Goal: Transaction & Acquisition: Book appointment/travel/reservation

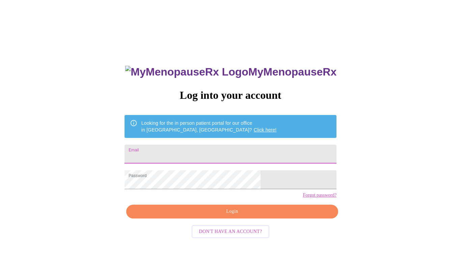
click at [232, 151] on input "Email" at bounding box center [230, 154] width 212 height 19
type input "[EMAIL_ADDRESS][DOMAIN_NAME]"
click at [232, 216] on span "Login" at bounding box center [232, 211] width 196 height 8
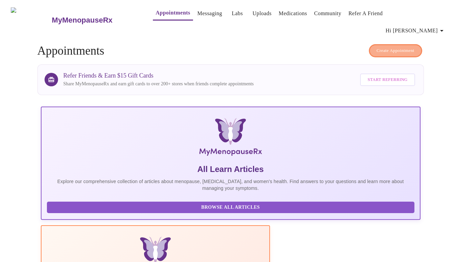
click at [386, 47] on span "Create Appointment" at bounding box center [395, 51] width 38 height 8
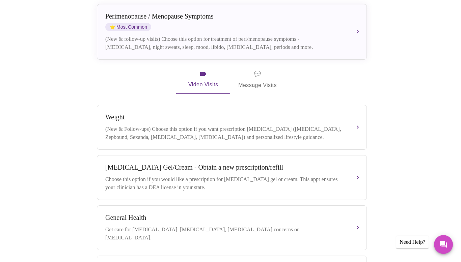
scroll to position [165, 0]
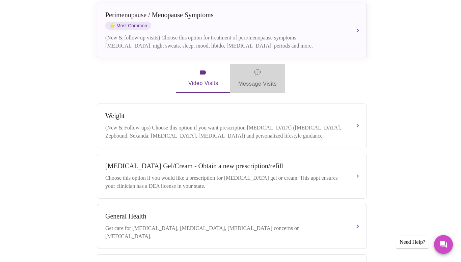
click at [255, 68] on span "💬" at bounding box center [257, 72] width 7 height 9
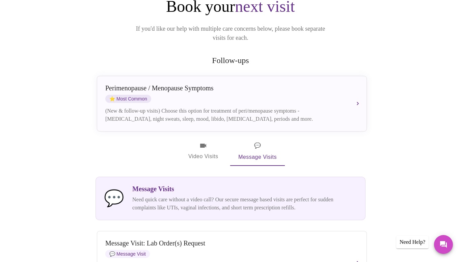
scroll to position [93, 0]
click at [207, 141] on span "Video Visits" at bounding box center [203, 151] width 38 height 20
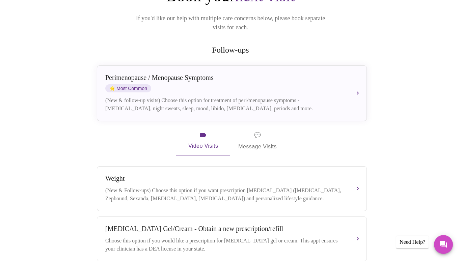
scroll to position [104, 0]
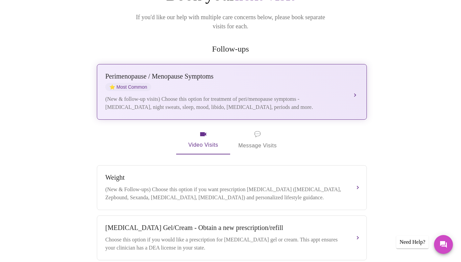
click at [226, 75] on div "[MEDICAL_DATA] / Menopause Symptoms ⭐ Most Common (New & follow-up visits) Choo…" at bounding box center [231, 92] width 253 height 39
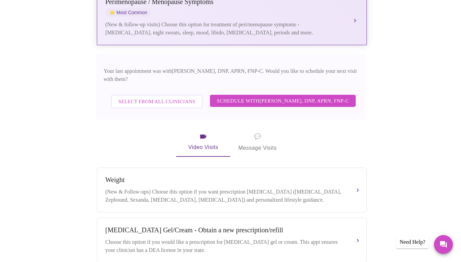
scroll to position [179, 0]
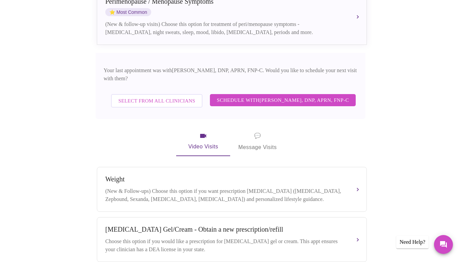
click at [229, 96] on span "Schedule with [PERSON_NAME], DNP, APRN, FNP-C" at bounding box center [283, 100] width 132 height 9
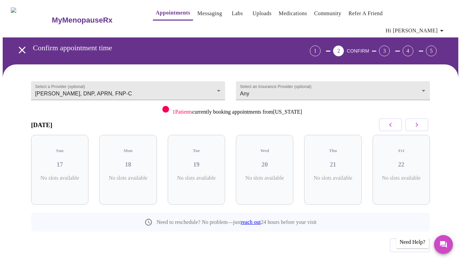
scroll to position [3, 0]
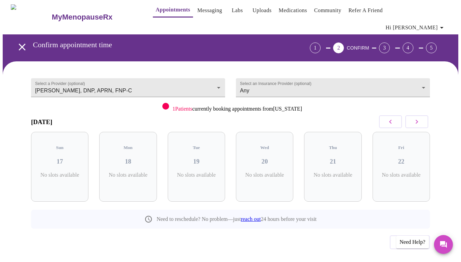
click at [421, 118] on icon "button" at bounding box center [416, 122] width 8 height 8
click at [394, 118] on icon "button" at bounding box center [390, 122] width 8 height 8
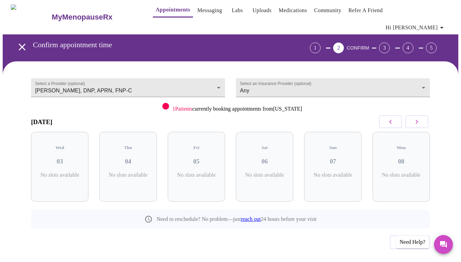
click at [394, 118] on icon "button" at bounding box center [390, 122] width 8 height 8
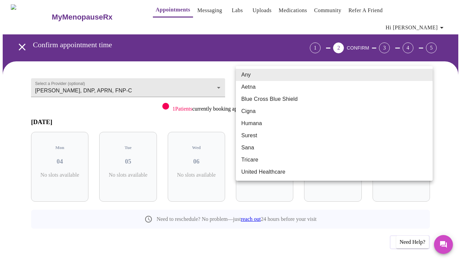
click at [430, 75] on body "MyMenopauseRx Appointments Messaging Labs Uploads Medications Community Refer a…" at bounding box center [230, 141] width 455 height 283
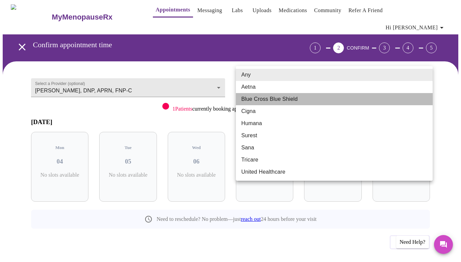
click at [387, 96] on li "Blue Cross Blue Shield" at bounding box center [334, 99] width 197 height 12
type input "Blue Cross Blue Shield"
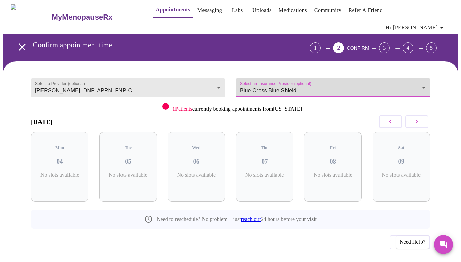
scroll to position [0, 0]
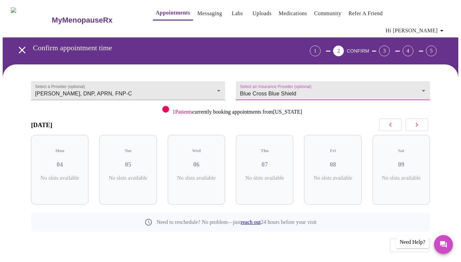
click at [308, 115] on div "[DATE]" at bounding box center [230, 125] width 399 height 20
click at [412, 118] on button "button" at bounding box center [416, 124] width 23 height 13
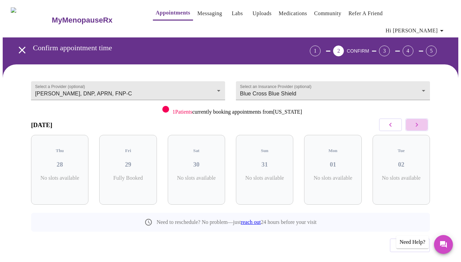
click at [412, 118] on button "button" at bounding box center [416, 124] width 23 height 13
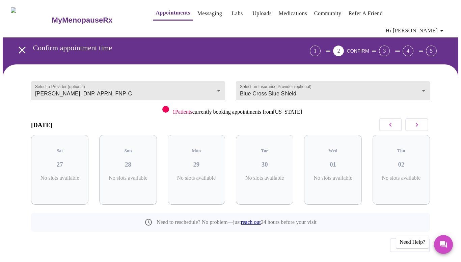
click at [412, 118] on button "button" at bounding box center [416, 124] width 23 height 13
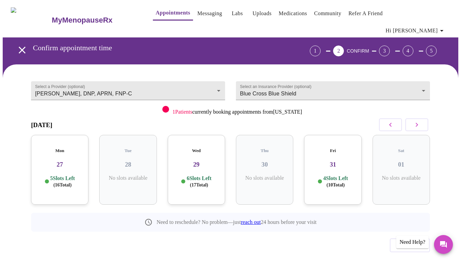
click at [397, 118] on button "button" at bounding box center [390, 124] width 23 height 13
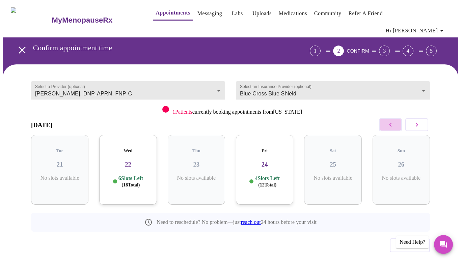
click at [397, 118] on button "button" at bounding box center [390, 124] width 23 height 13
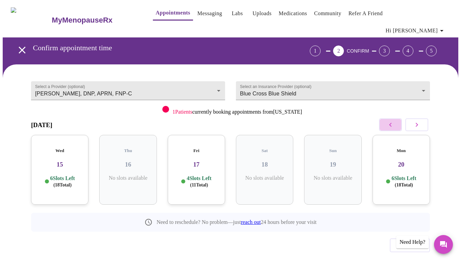
click at [397, 118] on button "button" at bounding box center [390, 124] width 23 height 13
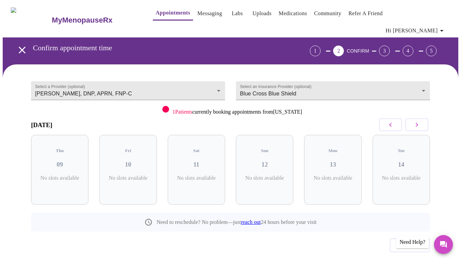
click at [397, 118] on button "button" at bounding box center [390, 124] width 23 height 13
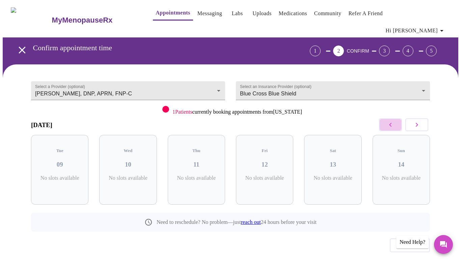
click at [397, 118] on button "button" at bounding box center [390, 124] width 23 height 13
click at [386, 118] on button "button" at bounding box center [390, 124] width 23 height 13
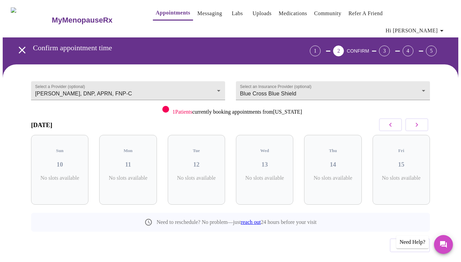
click at [387, 118] on button "button" at bounding box center [390, 124] width 23 height 13
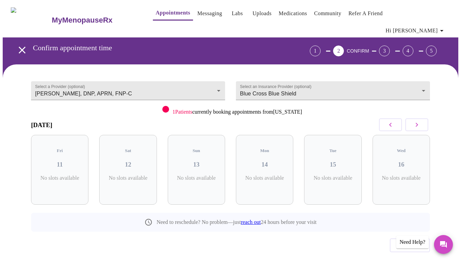
click at [421, 121] on icon "button" at bounding box center [416, 125] width 8 height 8
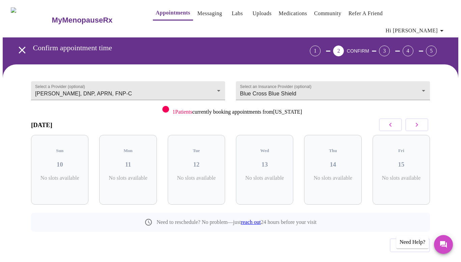
click at [421, 121] on icon "button" at bounding box center [416, 125] width 8 height 8
click at [420, 121] on icon "button" at bounding box center [416, 125] width 8 height 8
click at [418, 123] on icon "button" at bounding box center [416, 125] width 2 height 4
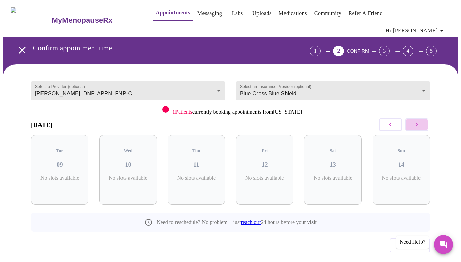
click at [418, 123] on icon "button" at bounding box center [416, 125] width 2 height 4
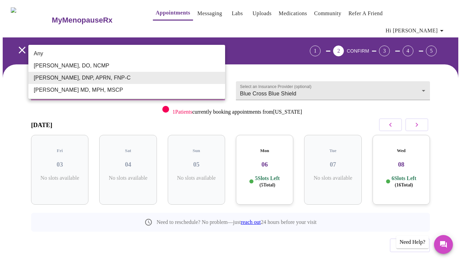
click at [217, 81] on body "MyMenopauseRx Appointments Messaging Labs Uploads Medications Community Refer a…" at bounding box center [230, 144] width 455 height 283
click at [174, 107] on div at bounding box center [230, 131] width 461 height 262
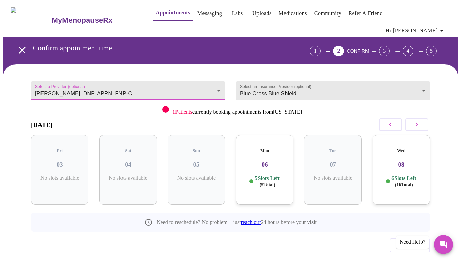
click at [218, 79] on body "MyMenopauseRx Appointments Messaging Labs Uploads Medications Community Refer a…" at bounding box center [230, 144] width 455 height 283
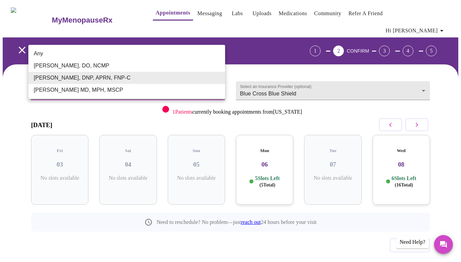
click at [126, 56] on li "Any" at bounding box center [126, 54] width 197 height 12
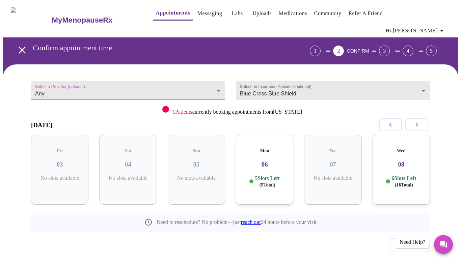
click at [394, 121] on icon "button" at bounding box center [390, 125] width 8 height 8
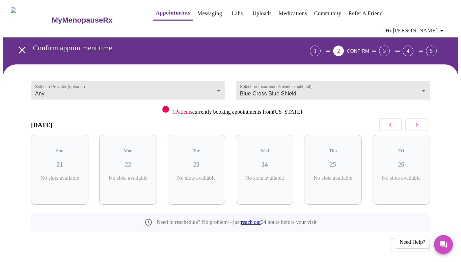
click at [394, 121] on icon "button" at bounding box center [390, 125] width 8 height 8
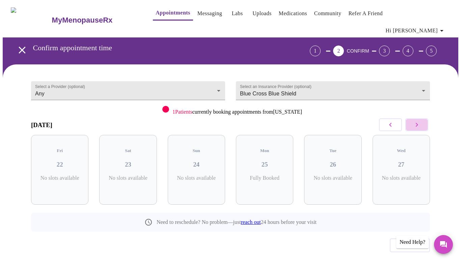
click at [424, 118] on button "button" at bounding box center [416, 124] width 23 height 13
click at [393, 121] on icon "button" at bounding box center [390, 125] width 8 height 8
click at [414, 118] on button "button" at bounding box center [416, 124] width 23 height 13
click at [59, 155] on div "Thu 28 1 Slots Left ( 2 Total)" at bounding box center [59, 170] width 57 height 70
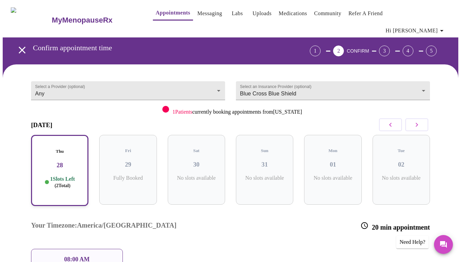
click at [411, 120] on button "button" at bounding box center [416, 124] width 23 height 13
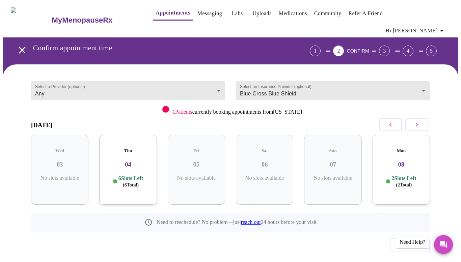
click at [112, 140] on div "Thu 04 6 Slots Left ( 6 Total)" at bounding box center [127, 170] width 57 height 70
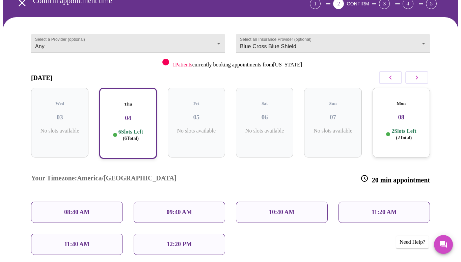
scroll to position [43, 0]
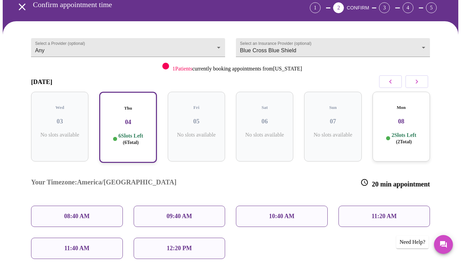
click at [410, 118] on h3 "08" at bounding box center [401, 121] width 47 height 7
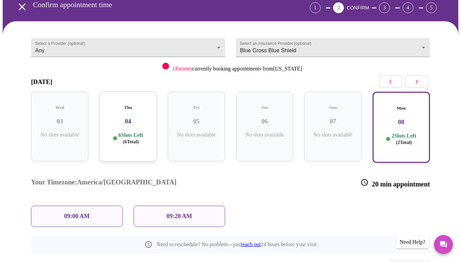
click at [409, 118] on h3 "08" at bounding box center [400, 121] width 45 height 7
click at [419, 78] on icon "button" at bounding box center [416, 82] width 8 height 8
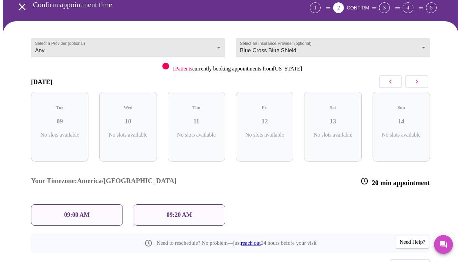
click at [419, 78] on icon "button" at bounding box center [416, 82] width 8 height 8
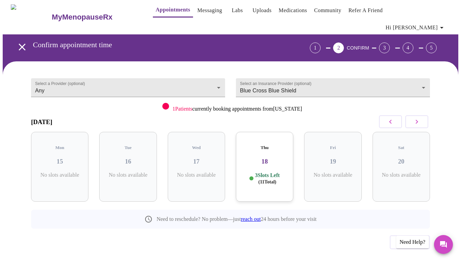
click at [276, 137] on div "Thu 18 3 Slots Left ( 11 Total)" at bounding box center [264, 167] width 57 height 70
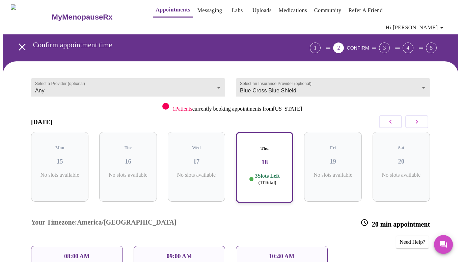
click at [421, 118] on icon "button" at bounding box center [416, 122] width 8 height 8
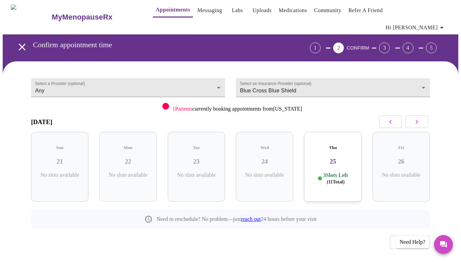
click at [341, 158] on h3 "25" at bounding box center [332, 161] width 47 height 7
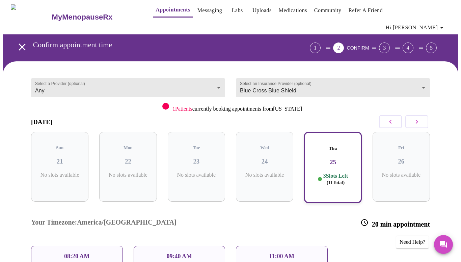
click at [417, 118] on icon "button" at bounding box center [416, 122] width 8 height 8
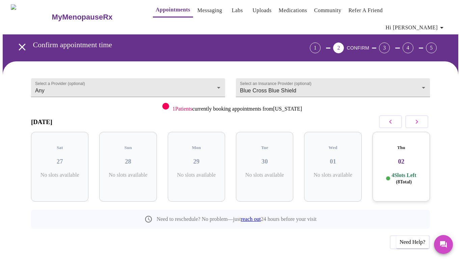
click at [410, 145] on h5 "Thu" at bounding box center [401, 147] width 47 height 5
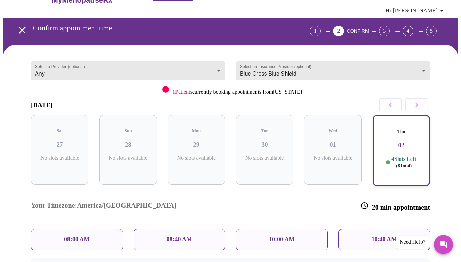
scroll to position [0, 0]
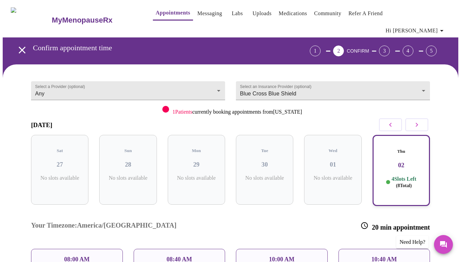
click at [424, 118] on button "button" at bounding box center [416, 124] width 23 height 13
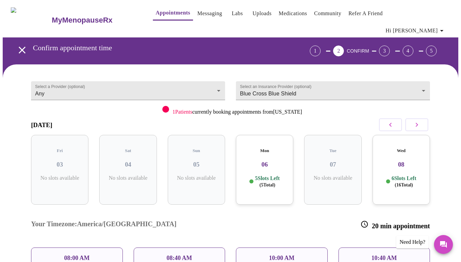
click at [424, 118] on button "button" at bounding box center [416, 124] width 23 height 13
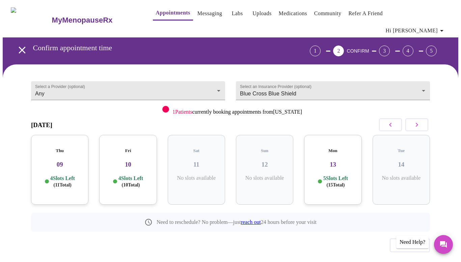
click at [412, 118] on button "button" at bounding box center [416, 124] width 23 height 13
click at [394, 121] on icon "button" at bounding box center [390, 125] width 8 height 8
click at [344, 175] on p "5 Slots Left ( 15 Total)" at bounding box center [335, 181] width 25 height 13
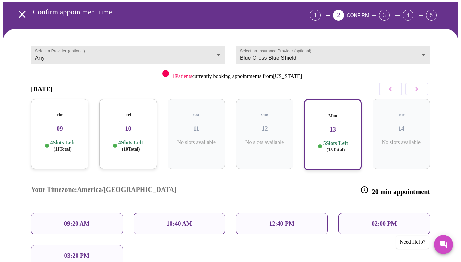
scroll to position [45, 0]
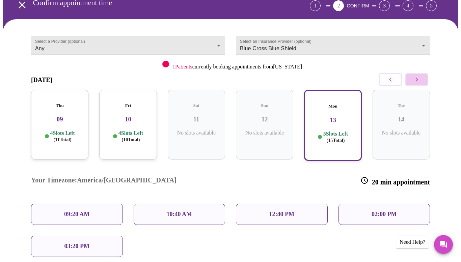
click at [426, 73] on button "button" at bounding box center [416, 79] width 23 height 13
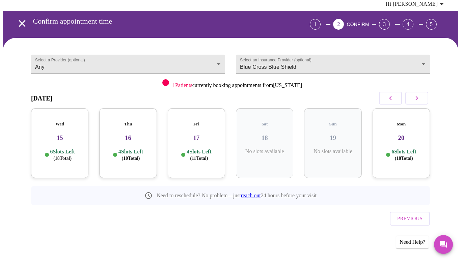
scroll to position [3, 0]
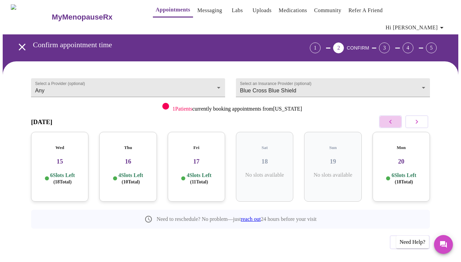
click at [389, 118] on icon "button" at bounding box center [390, 122] width 8 height 8
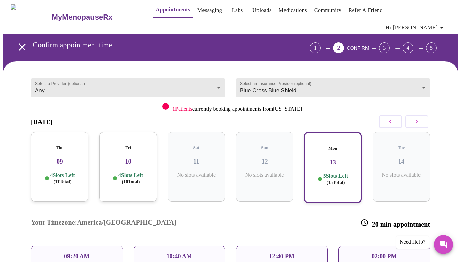
click at [342, 158] on h3 "13" at bounding box center [332, 161] width 45 height 7
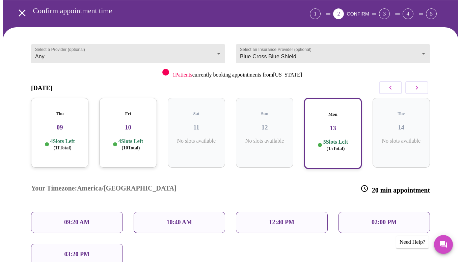
scroll to position [38, 0]
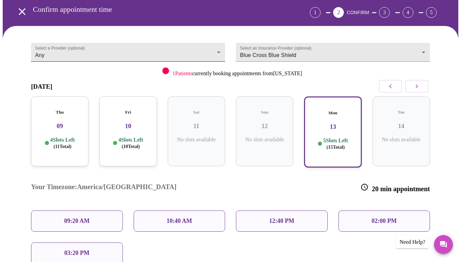
click at [221, 42] on body "MyMenopauseRx Appointments Messaging Labs Uploads Medications Community Refer a…" at bounding box center [230, 154] width 455 height 381
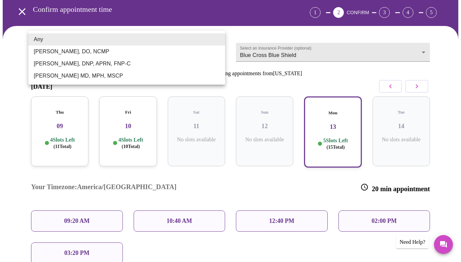
click at [124, 66] on li "[PERSON_NAME], DNP, APRN, FNP-C" at bounding box center [126, 64] width 197 height 12
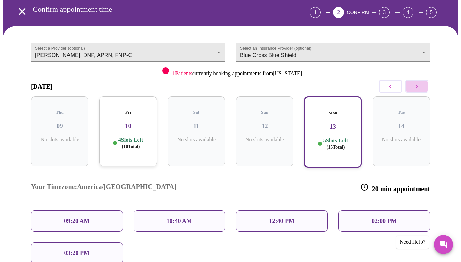
click at [424, 80] on button "button" at bounding box center [416, 86] width 23 height 13
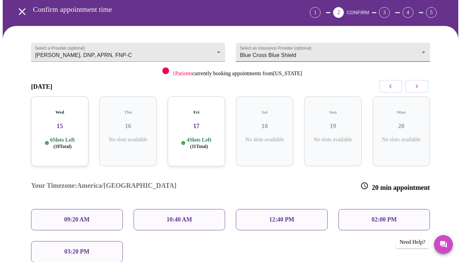
scroll to position [3, 0]
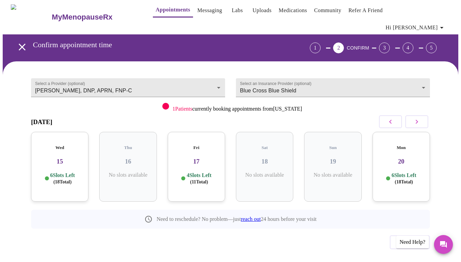
click at [61, 136] on div "Wed 15 6 Slots Left ( 18 Total)" at bounding box center [59, 167] width 57 height 70
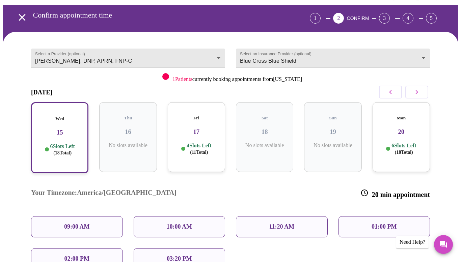
scroll to position [35, 0]
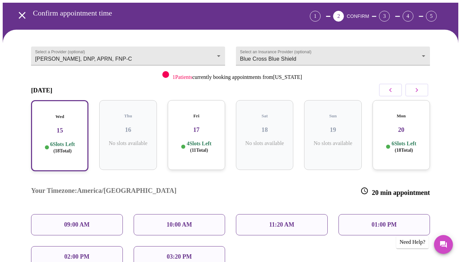
click at [394, 86] on icon "button" at bounding box center [390, 90] width 8 height 8
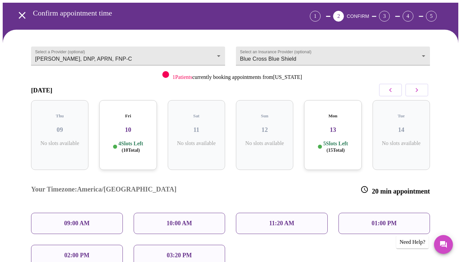
click at [394, 86] on icon "button" at bounding box center [390, 90] width 8 height 8
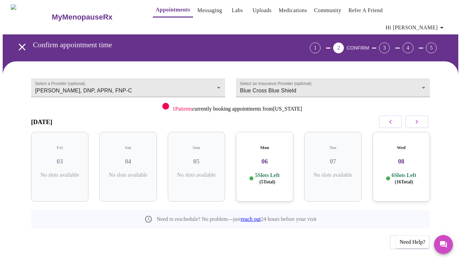
click at [396, 78] on body "MyMenopauseRx Appointments Messaging Labs Uploads Medications Community Refer a…" at bounding box center [230, 141] width 455 height 283
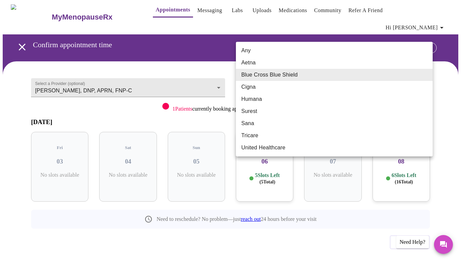
click at [446, 91] on div at bounding box center [230, 131] width 461 height 262
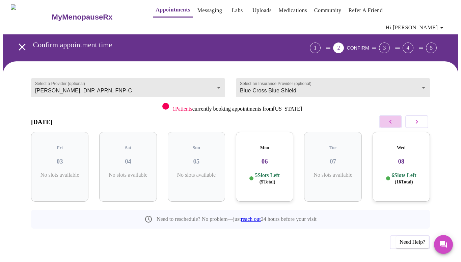
click at [397, 115] on button "button" at bounding box center [390, 121] width 23 height 13
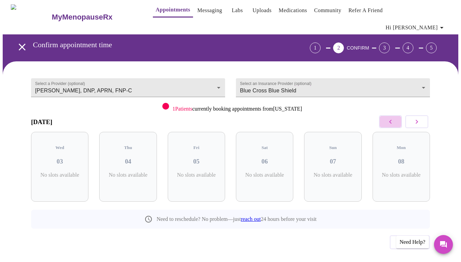
click at [397, 115] on button "button" at bounding box center [390, 121] width 23 height 13
click at [416, 118] on icon "button" at bounding box center [416, 122] width 8 height 8
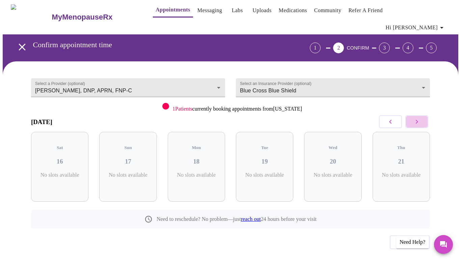
click at [416, 118] on icon "button" at bounding box center [416, 122] width 8 height 8
click at [214, 76] on body "MyMenopauseRx Appointments Messaging Labs Uploads Medications Community Refer a…" at bounding box center [230, 141] width 455 height 283
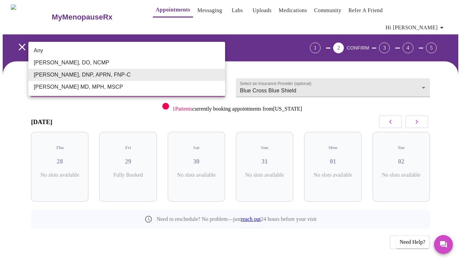
click at [186, 47] on li "Any" at bounding box center [126, 51] width 197 height 12
type input "Any"
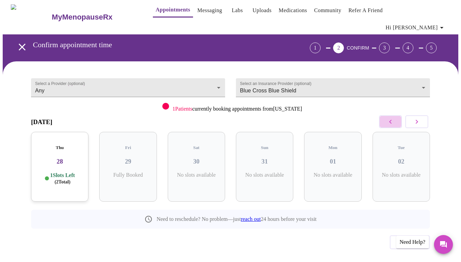
click at [393, 118] on icon "button" at bounding box center [390, 122] width 8 height 8
click at [421, 118] on icon "button" at bounding box center [416, 122] width 8 height 8
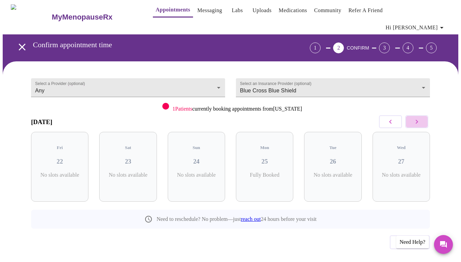
click at [421, 118] on icon "button" at bounding box center [416, 122] width 8 height 8
click at [64, 136] on div "Thu 28 1 Slots Left ( 2 Total)" at bounding box center [59, 167] width 57 height 70
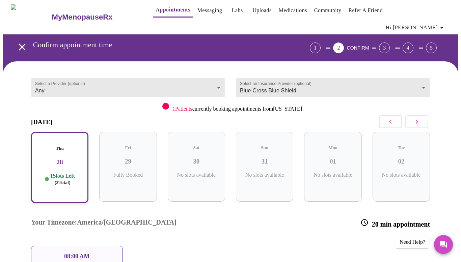
click at [418, 118] on icon "button" at bounding box center [416, 122] width 8 height 8
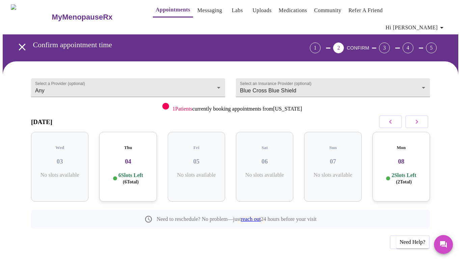
click at [135, 158] on h3 "04" at bounding box center [128, 161] width 47 height 7
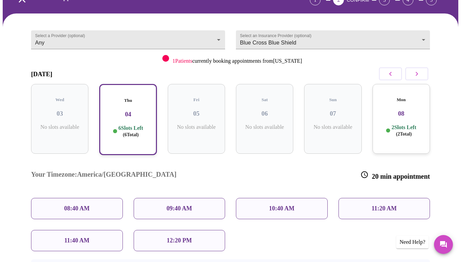
scroll to position [52, 0]
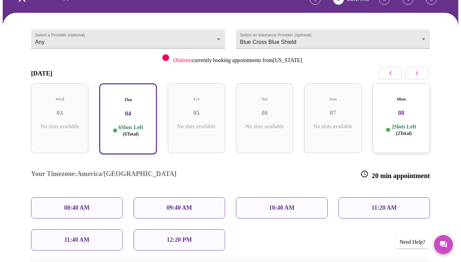
click at [402, 131] on span "( 2 Total)" at bounding box center [404, 133] width 16 height 5
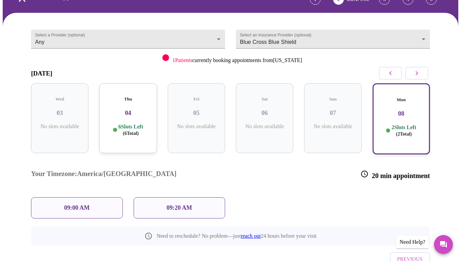
click at [421, 69] on icon "button" at bounding box center [416, 73] width 8 height 8
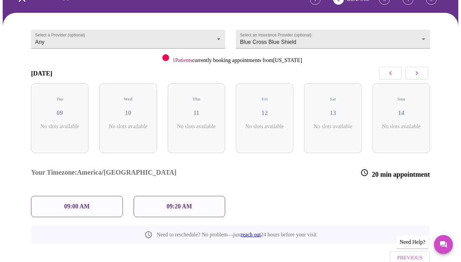
click at [421, 69] on icon "button" at bounding box center [416, 73] width 8 height 8
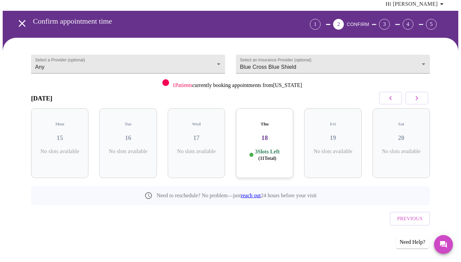
scroll to position [3, 0]
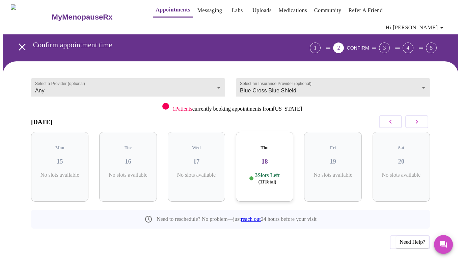
click at [277, 150] on div "Thu 18 3 Slots Left ( 11 Total)" at bounding box center [264, 167] width 57 height 70
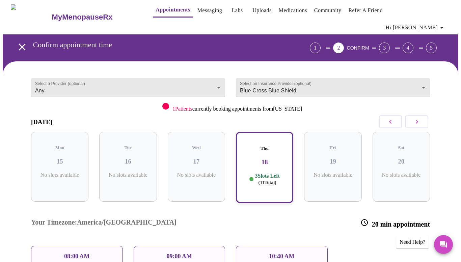
click at [419, 118] on icon "button" at bounding box center [416, 122] width 8 height 8
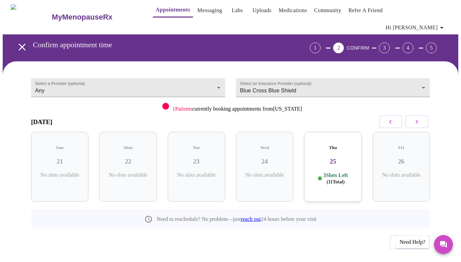
click at [324, 172] on p "3 Slots Left ( 11 Total)" at bounding box center [335, 178] width 25 height 13
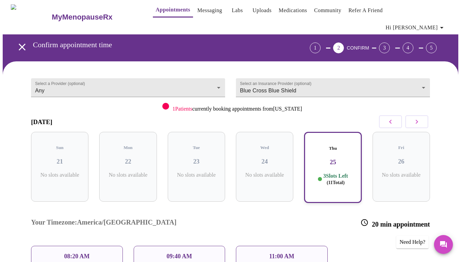
click at [415, 118] on icon "button" at bounding box center [416, 122] width 8 height 8
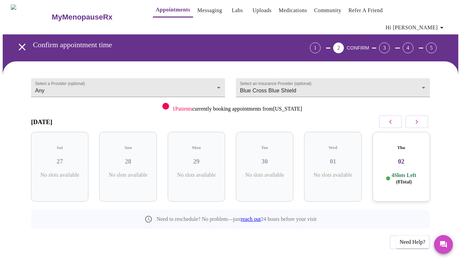
click at [398, 158] on h3 "02" at bounding box center [401, 161] width 47 height 7
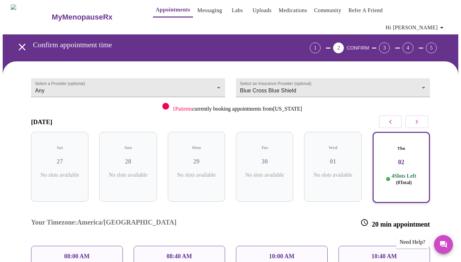
click at [421, 118] on icon "button" at bounding box center [416, 122] width 8 height 8
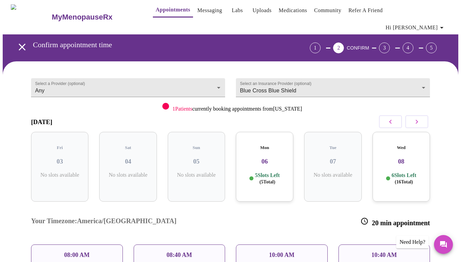
click at [398, 115] on button "button" at bounding box center [390, 121] width 23 height 13
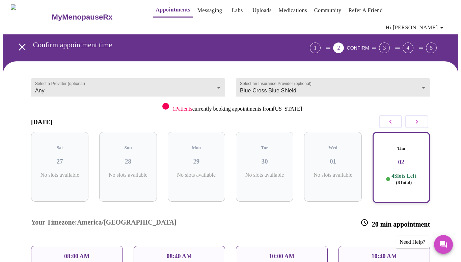
click at [398, 115] on button "button" at bounding box center [390, 121] width 23 height 13
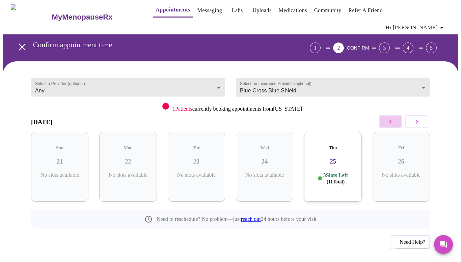
click at [393, 118] on icon "button" at bounding box center [390, 122] width 8 height 8
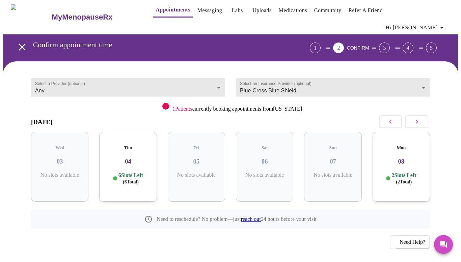
click at [115, 150] on div "Thu 04 6 Slots Left ( 6 Total)" at bounding box center [127, 167] width 57 height 70
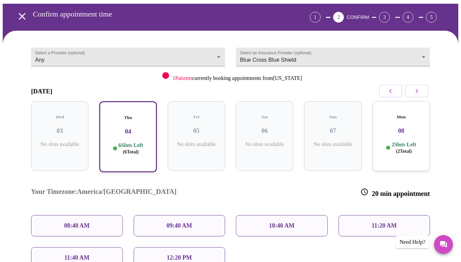
scroll to position [34, 0]
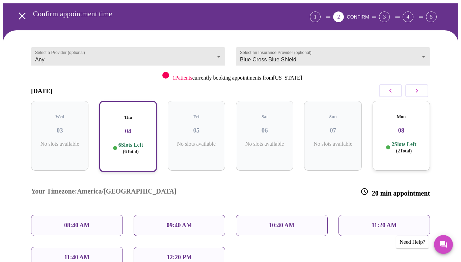
click at [414, 84] on button "button" at bounding box center [416, 90] width 23 height 13
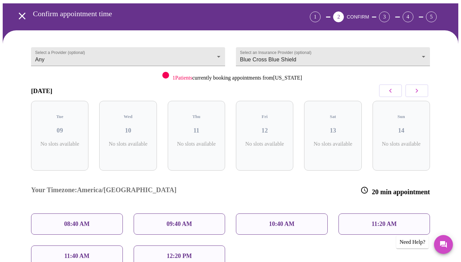
scroll to position [3, 0]
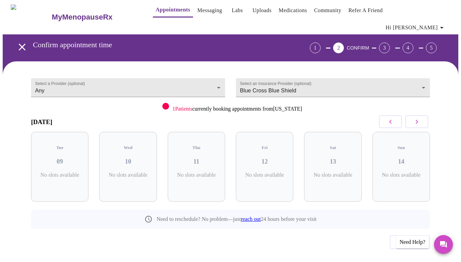
click at [421, 118] on icon "button" at bounding box center [416, 122] width 8 height 8
click at [391, 118] on icon "button" at bounding box center [390, 122] width 8 height 8
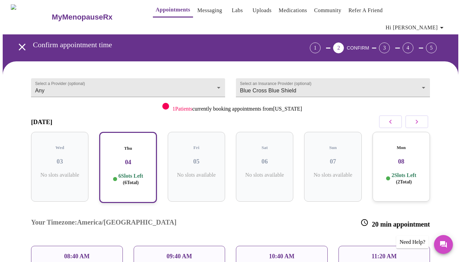
click at [391, 118] on icon "button" at bounding box center [390, 122] width 8 height 8
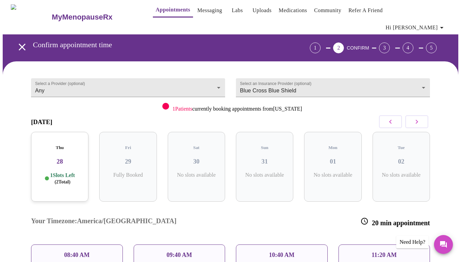
click at [65, 150] on div "Thu 28 1 Slots Left ( 2 Total)" at bounding box center [59, 167] width 57 height 70
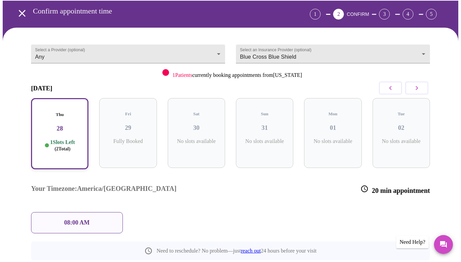
scroll to position [37, 0]
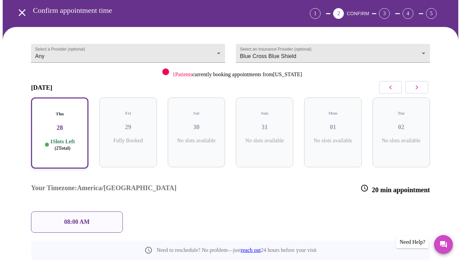
click at [421, 83] on icon "button" at bounding box center [416, 87] width 8 height 8
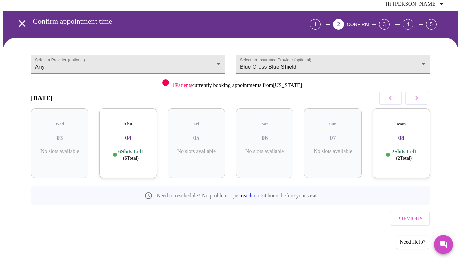
scroll to position [3, 0]
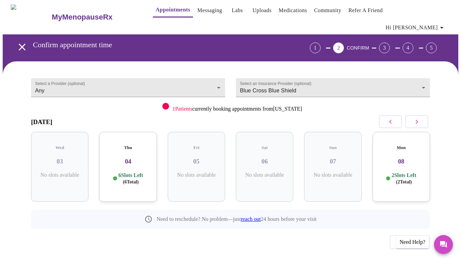
click at [135, 172] on p "6 Slots Left ( 6 Total)" at bounding box center [130, 178] width 25 height 13
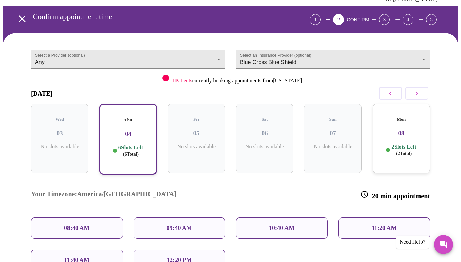
scroll to position [32, 0]
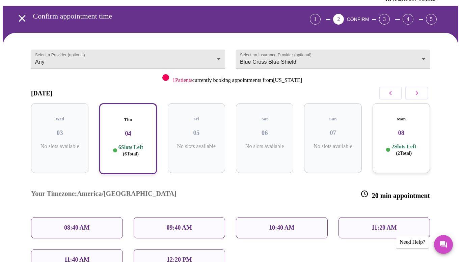
click at [395, 143] on p "2 Slots Left ( 2 Total)" at bounding box center [403, 149] width 25 height 13
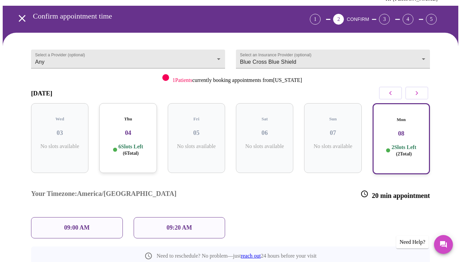
click at [419, 89] on icon "button" at bounding box center [416, 93] width 8 height 8
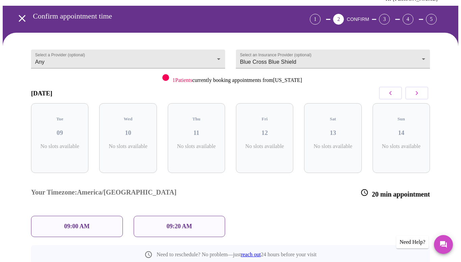
click at [419, 89] on icon "button" at bounding box center [416, 93] width 8 height 8
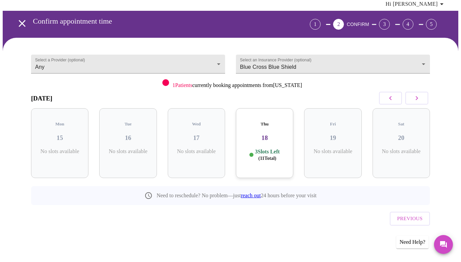
scroll to position [3, 0]
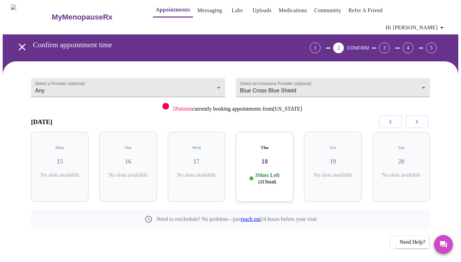
click at [265, 153] on div "Thu 18 3 Slots Left ( 11 Total)" at bounding box center [264, 167] width 57 height 70
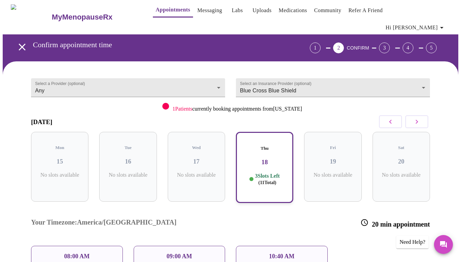
click at [417, 118] on icon "button" at bounding box center [416, 122] width 8 height 8
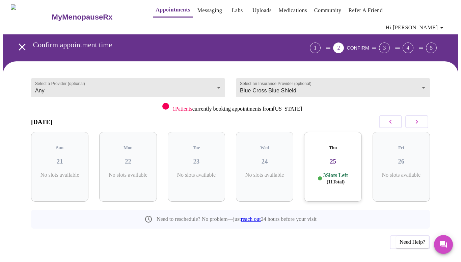
click at [341, 158] on h3 "25" at bounding box center [332, 161] width 47 height 7
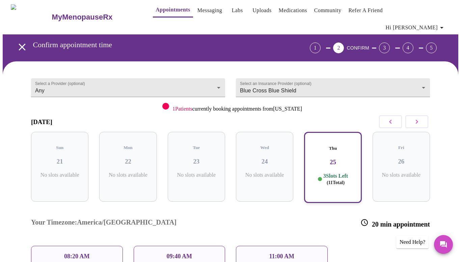
click at [415, 118] on icon "button" at bounding box center [416, 122] width 8 height 8
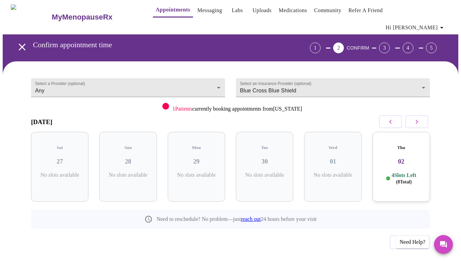
click at [408, 145] on h5 "Thu" at bounding box center [401, 147] width 47 height 5
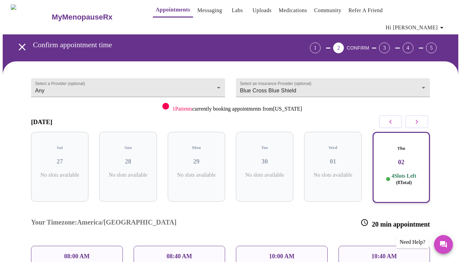
click at [414, 115] on button "button" at bounding box center [416, 121] width 23 height 13
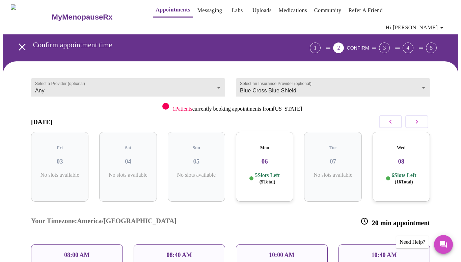
click at [276, 158] on h3 "06" at bounding box center [264, 161] width 47 height 7
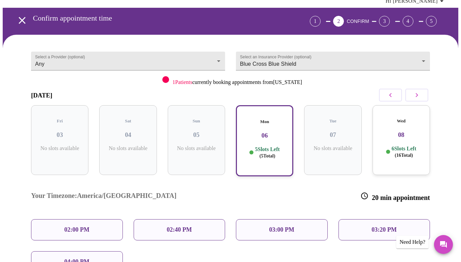
scroll to position [30, 0]
